Goal: Communication & Community: Connect with others

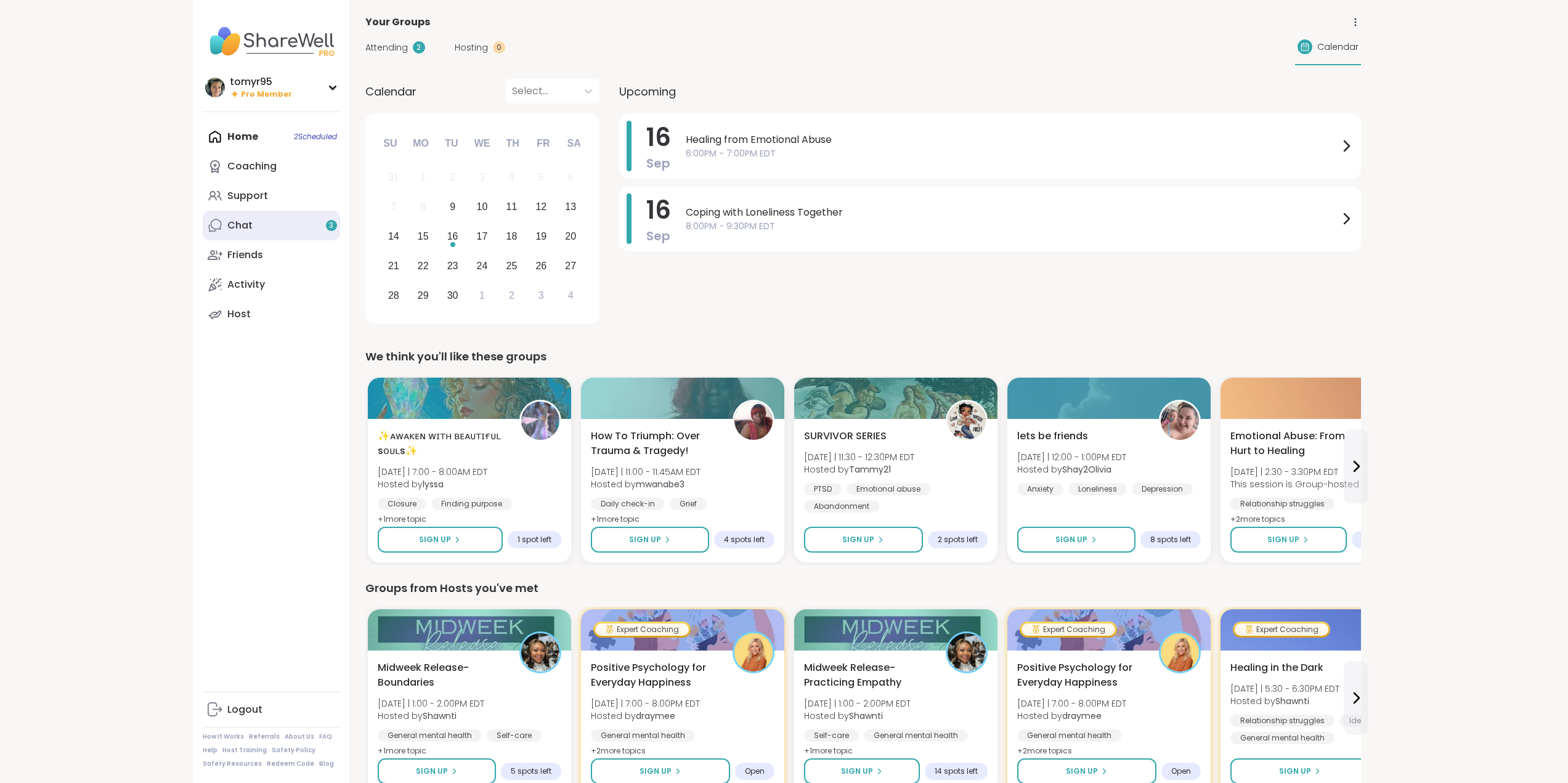
click at [252, 223] on link "Chat 3" at bounding box center [271, 225] width 137 height 30
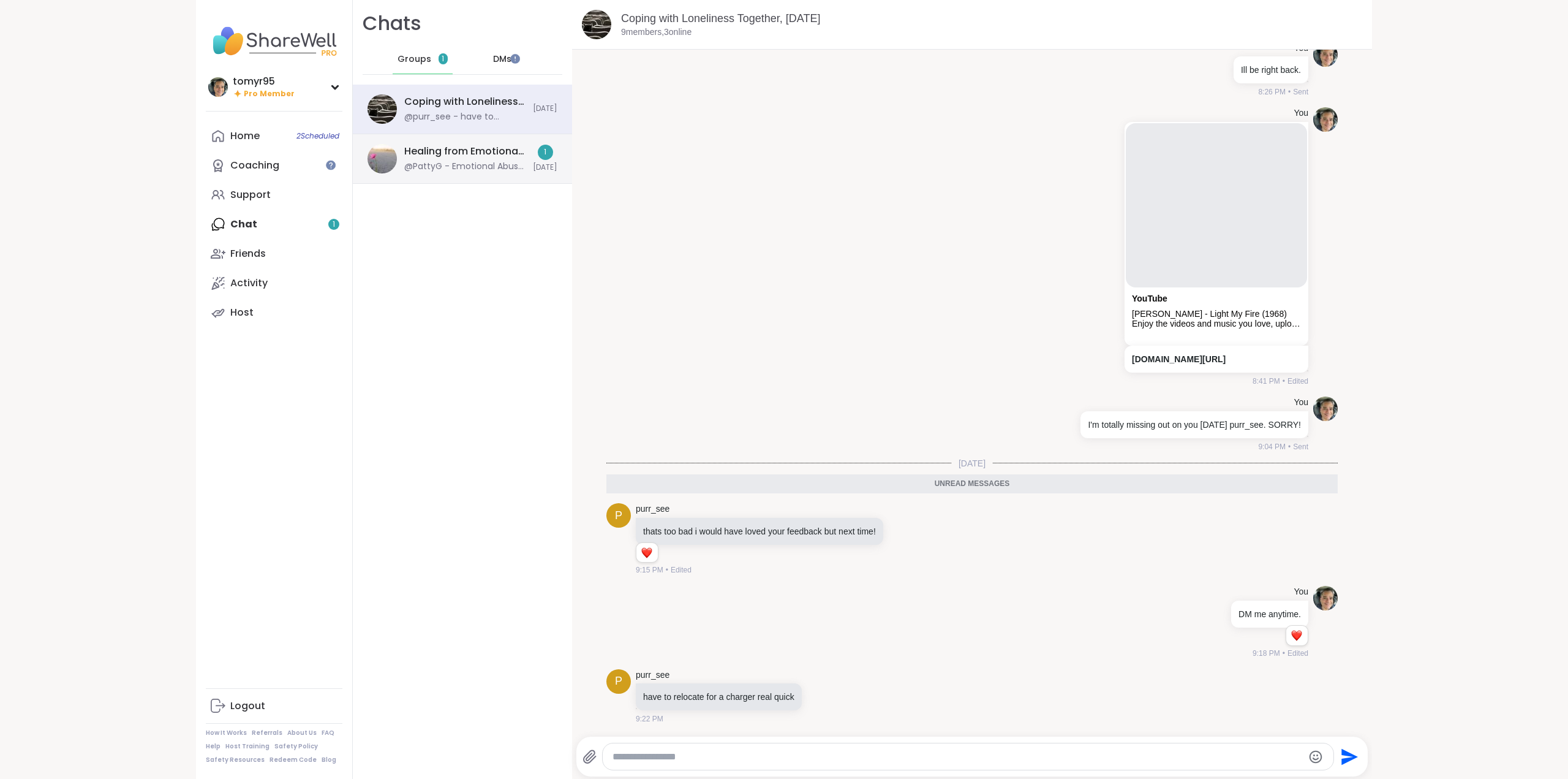
click at [444, 151] on div "Healing from Emotional Abuse, [DATE]" at bounding box center [465, 152] width 122 height 14
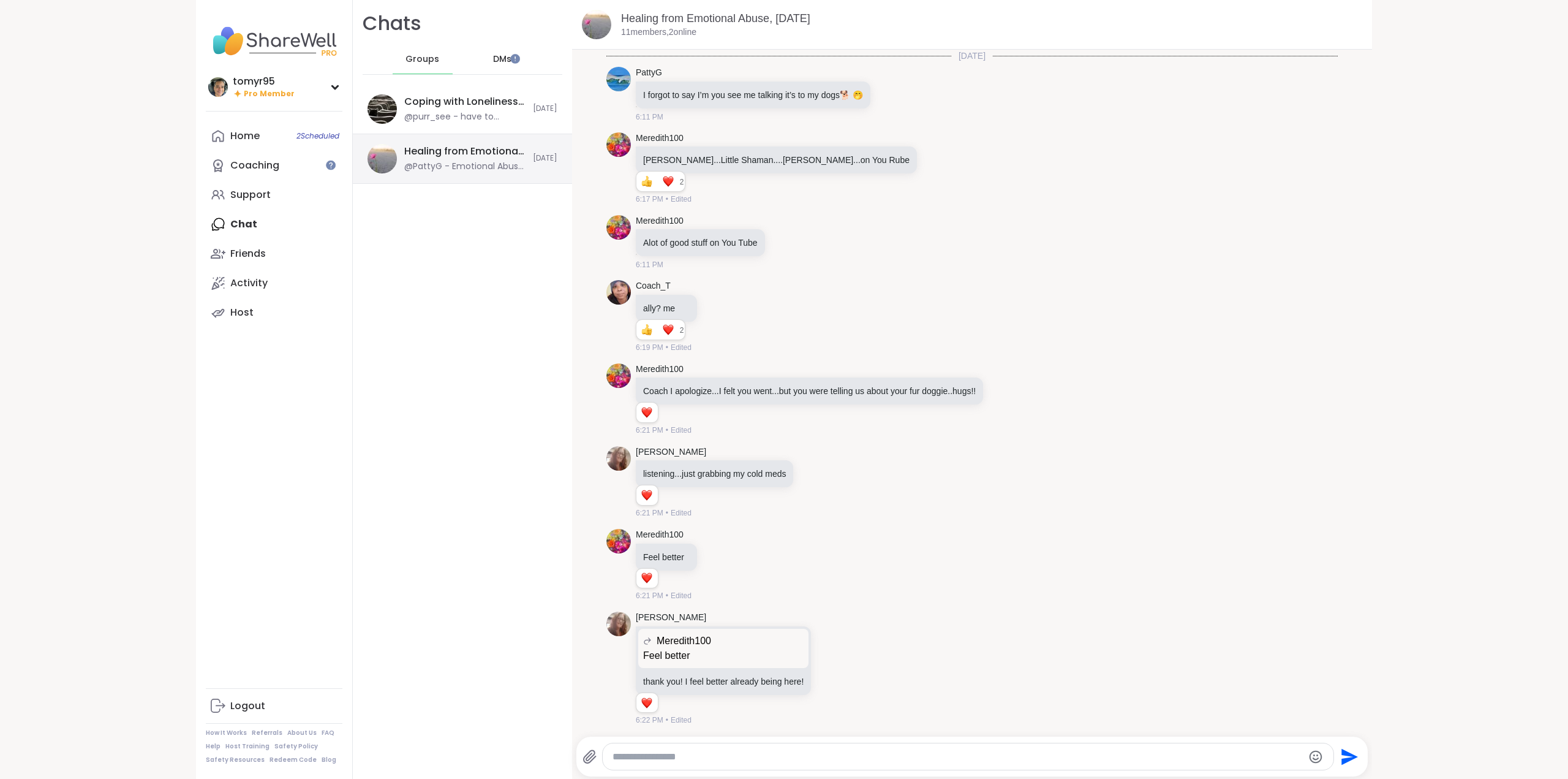
scroll to position [1410, 0]
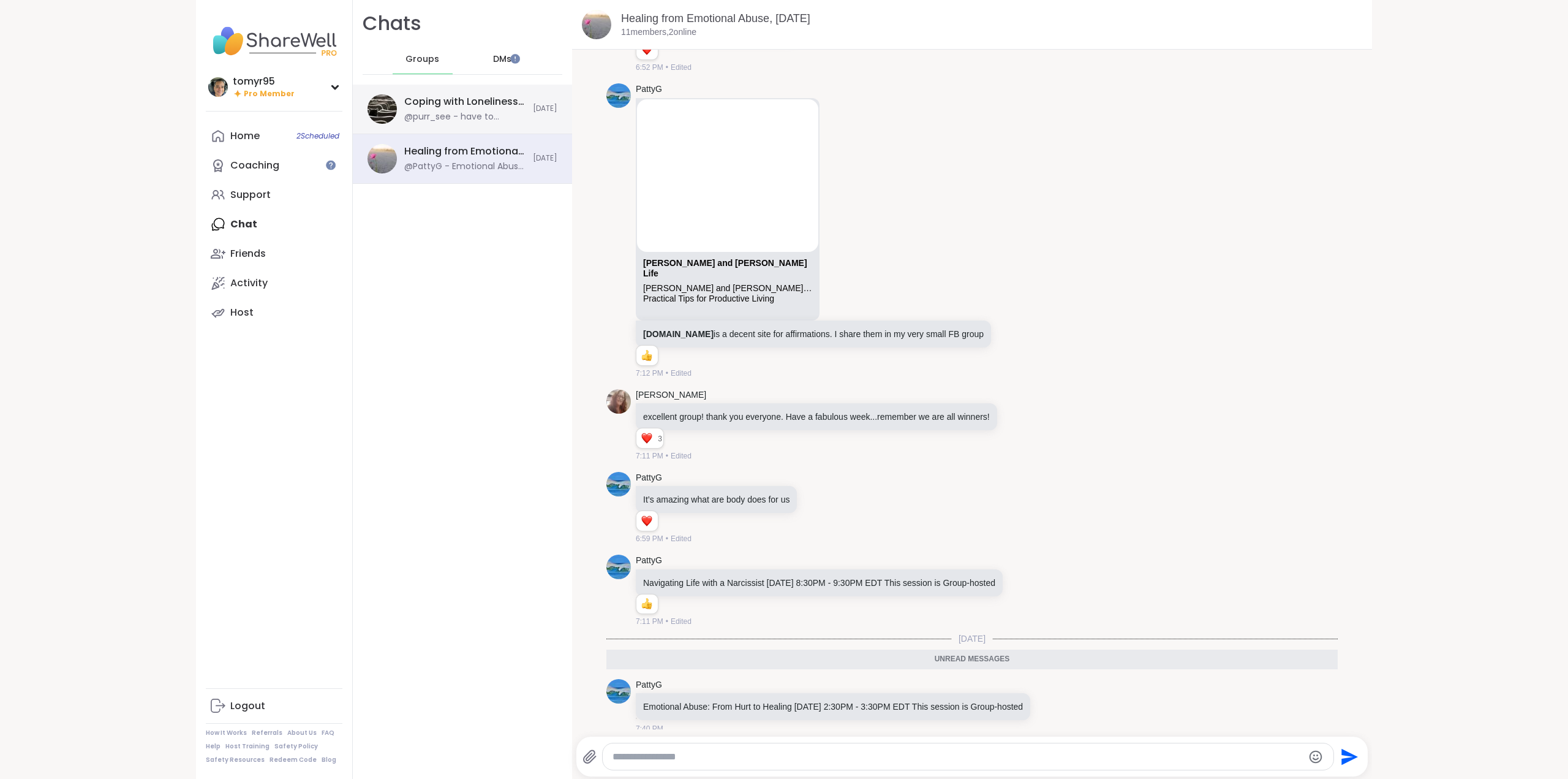
click at [446, 98] on div "Coping with Loneliness Together, [DATE]" at bounding box center [465, 102] width 122 height 14
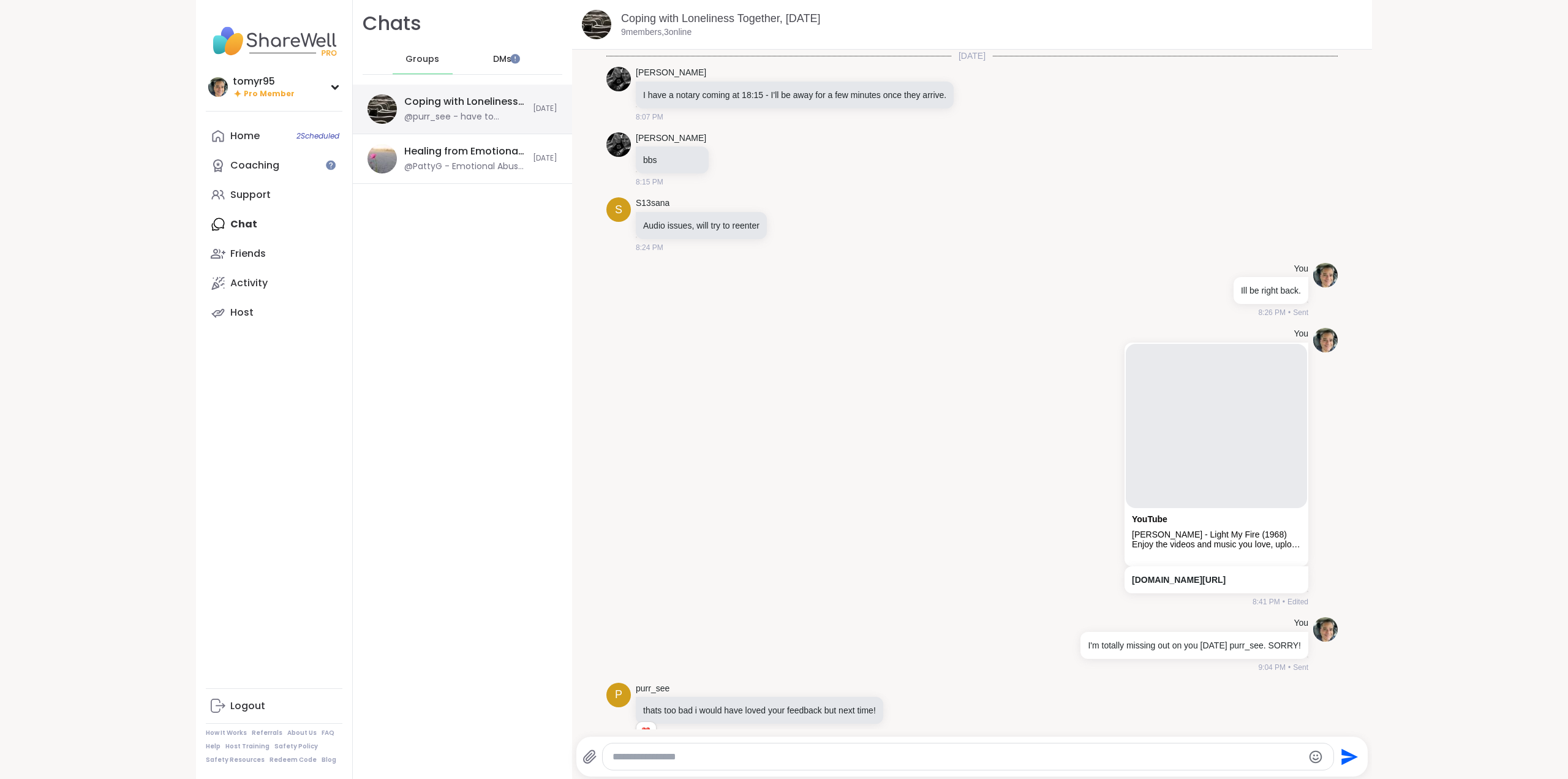
scroll to position [179, 0]
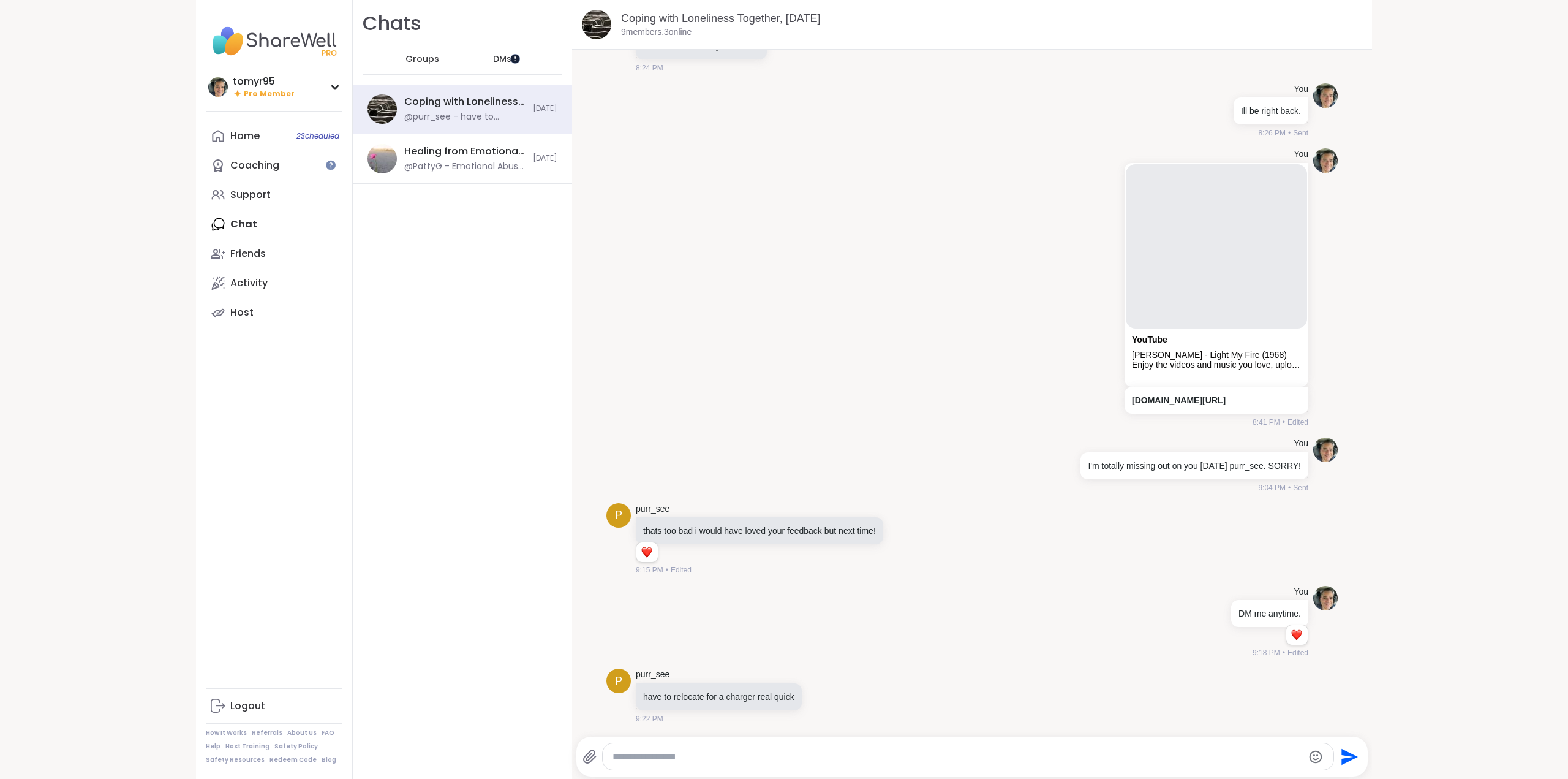
click at [511, 56] on div at bounding box center [515, 58] width 10 height 10
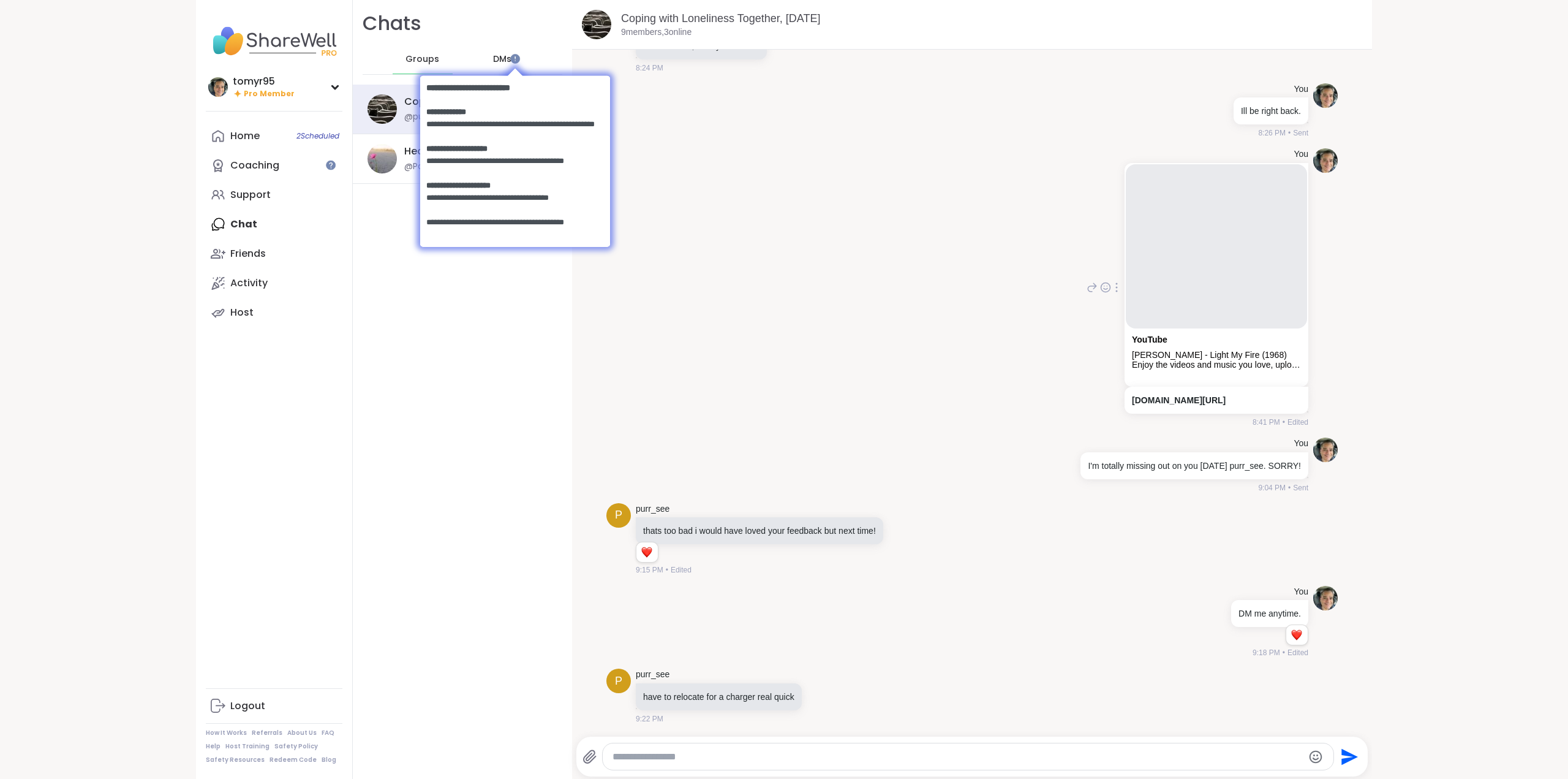
click at [811, 179] on div "You YouTube [PERSON_NAME] - Light My Fire (1968) Enjoy the videos and music you…" at bounding box center [972, 288] width 732 height 289
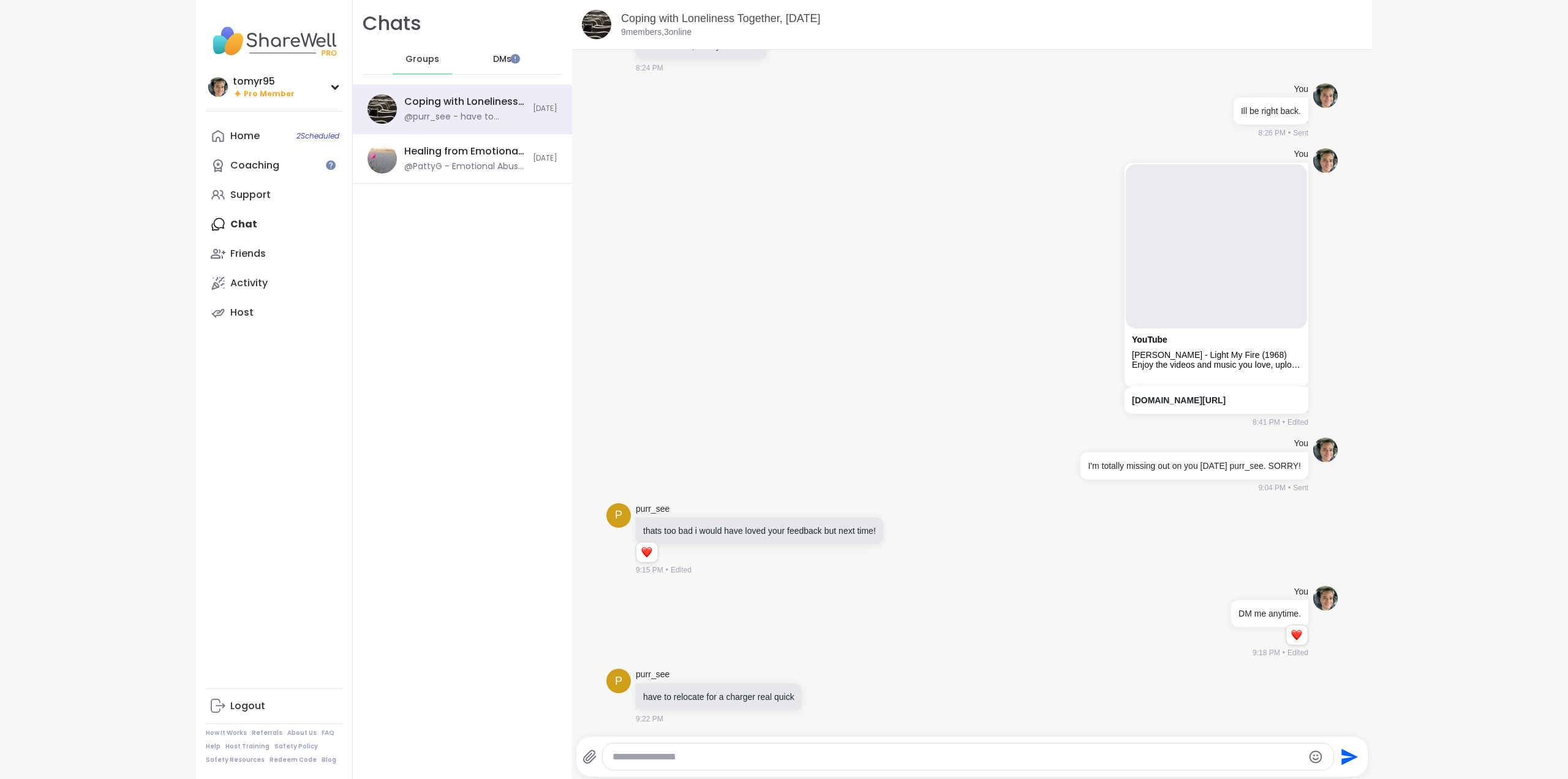
click at [493, 61] on span "DMs" at bounding box center [502, 60] width 19 height 12
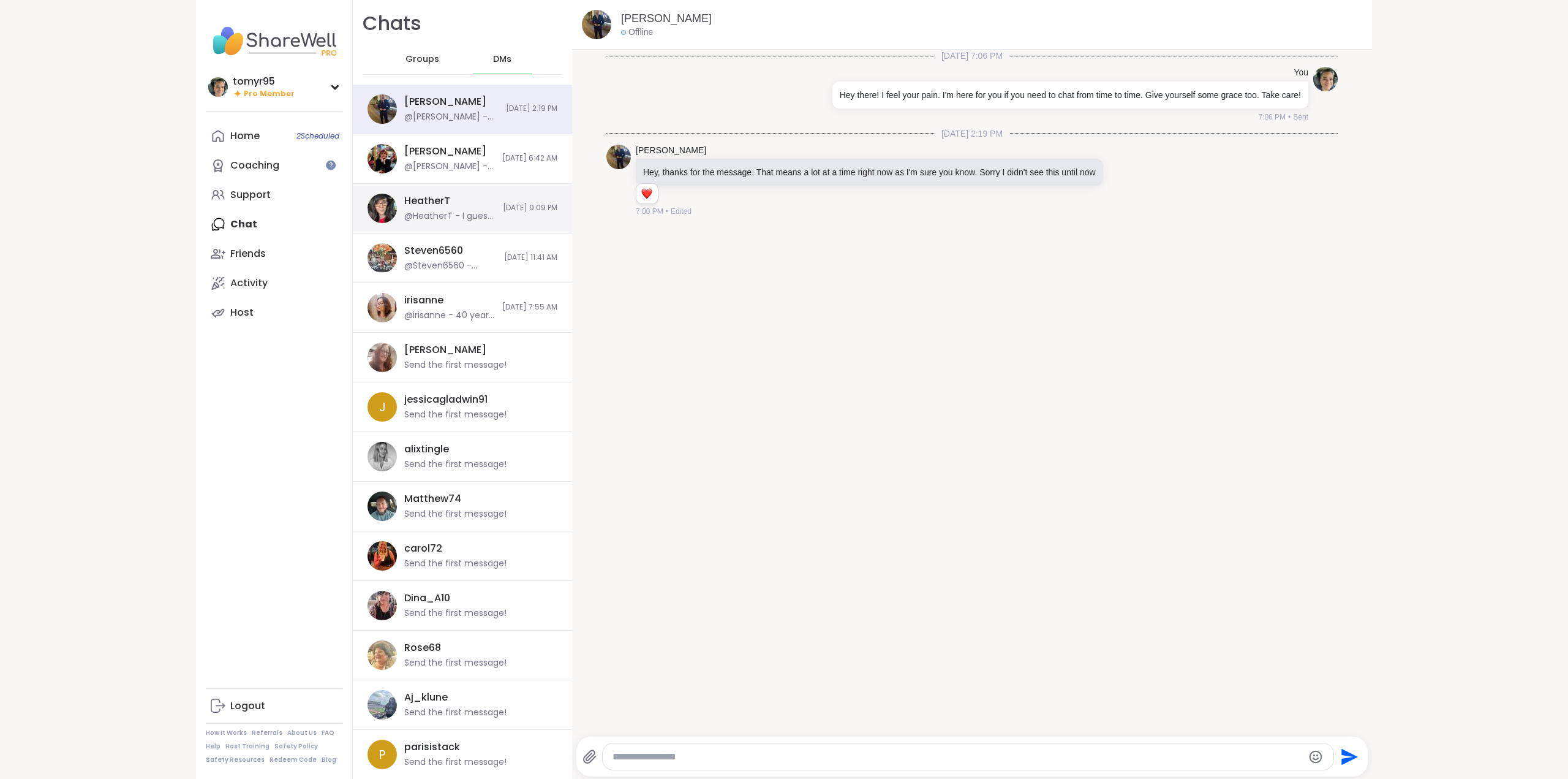
click at [438, 205] on div "HeatherT" at bounding box center [427, 201] width 46 height 14
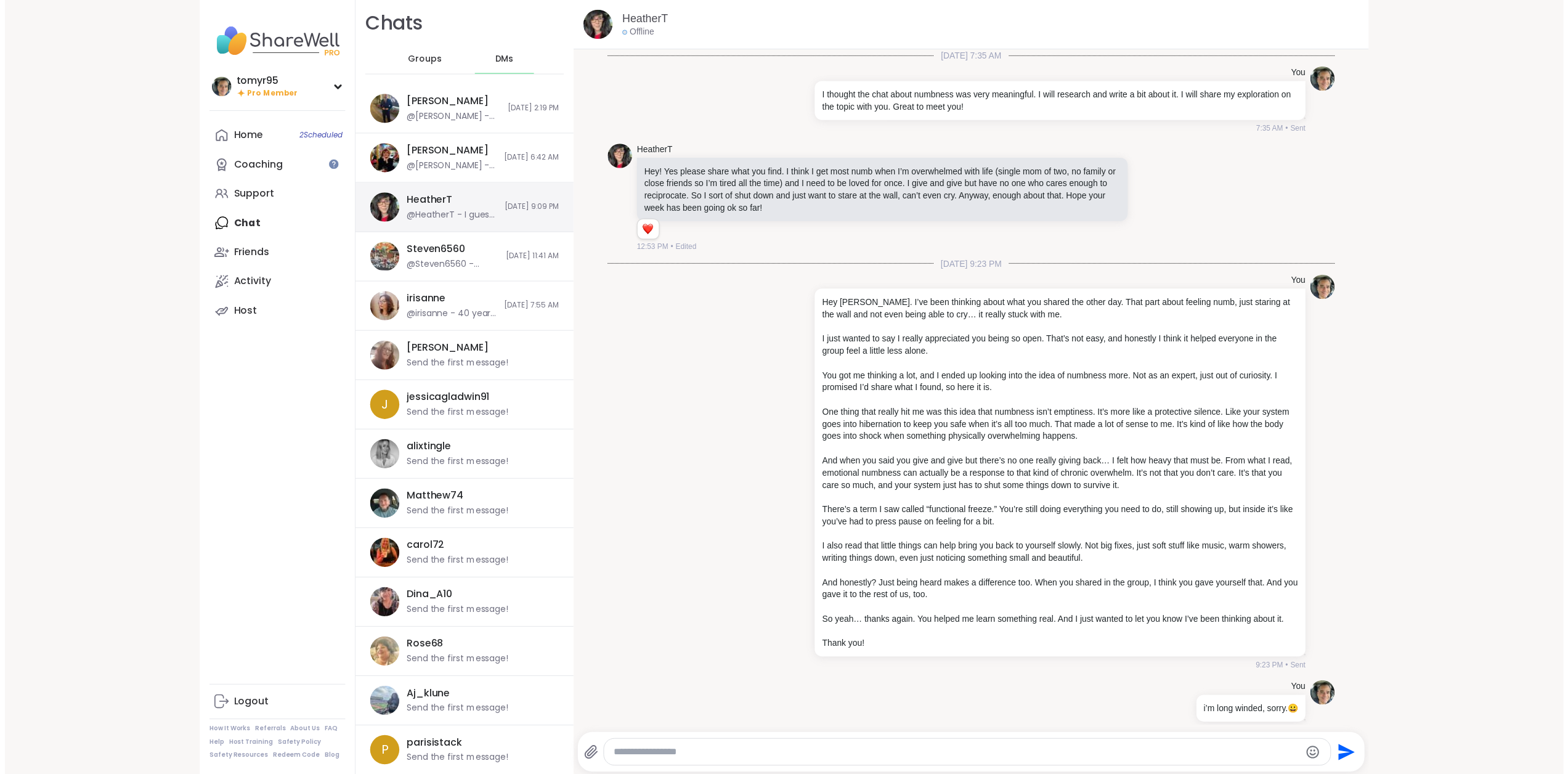
scroll to position [281, 0]
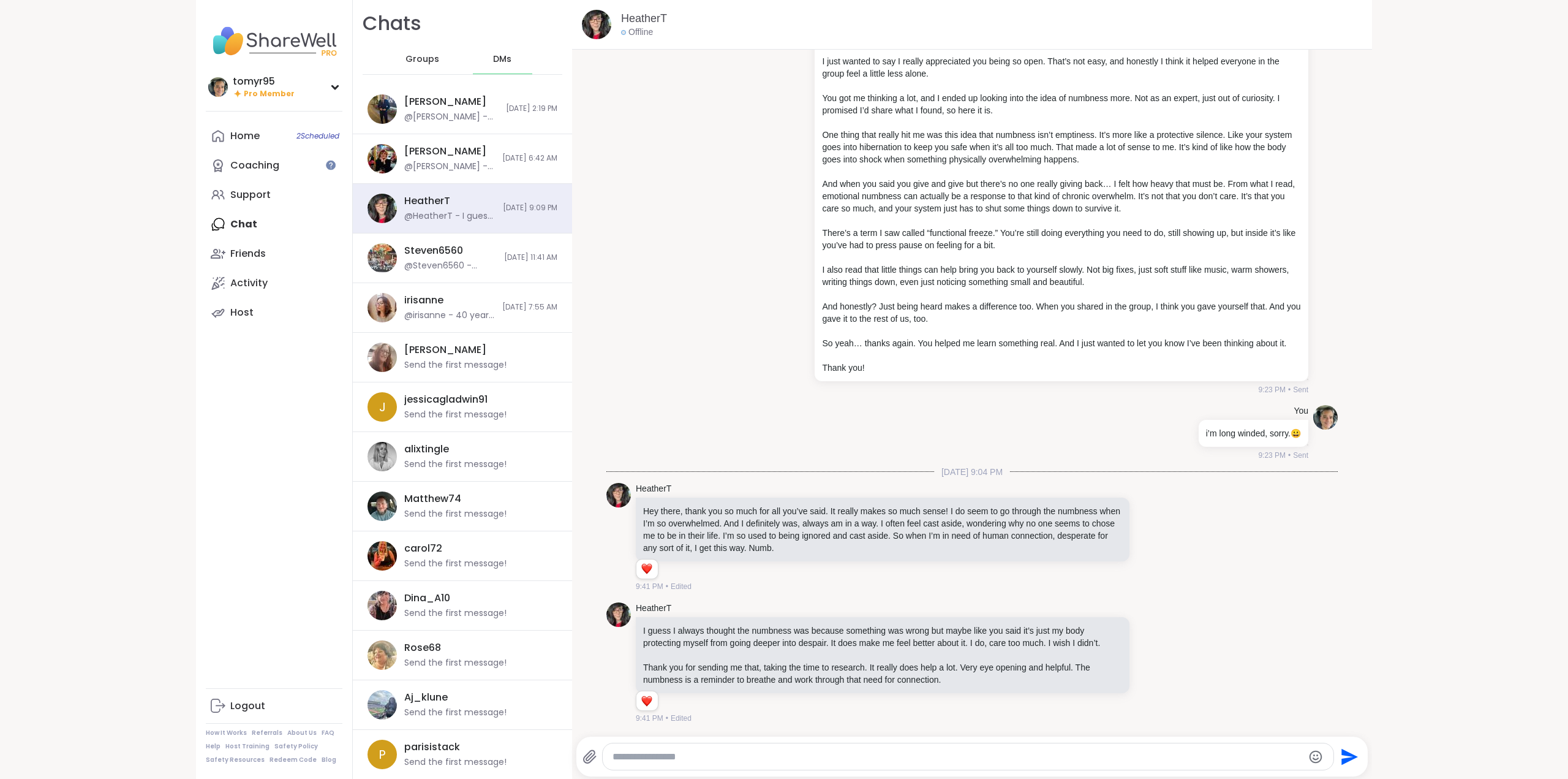
click at [264, 38] on img at bounding box center [274, 41] width 137 height 43
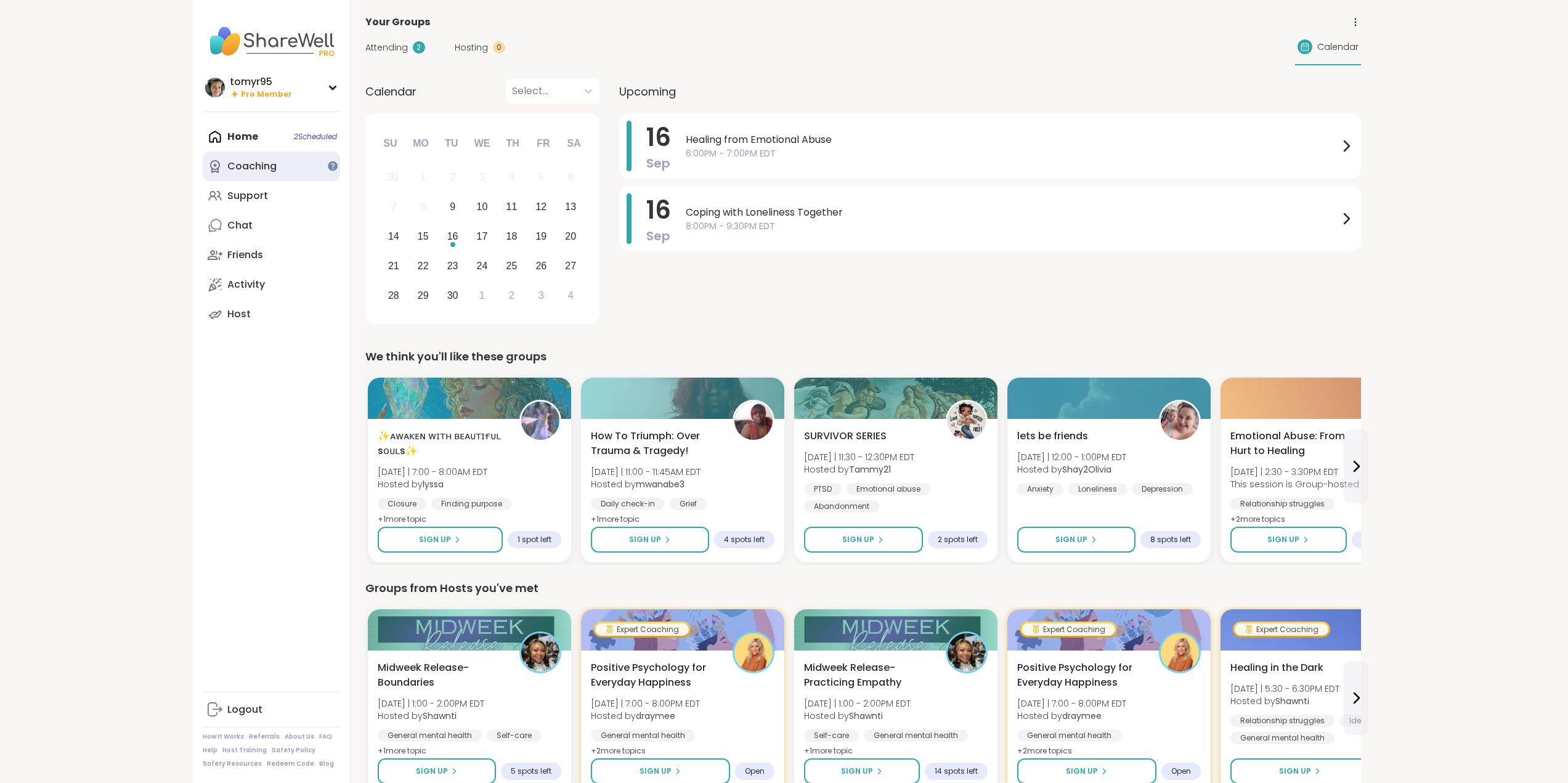
click at [246, 168] on div "Coaching" at bounding box center [251, 166] width 49 height 14
